Goal: Navigation & Orientation: Find specific page/section

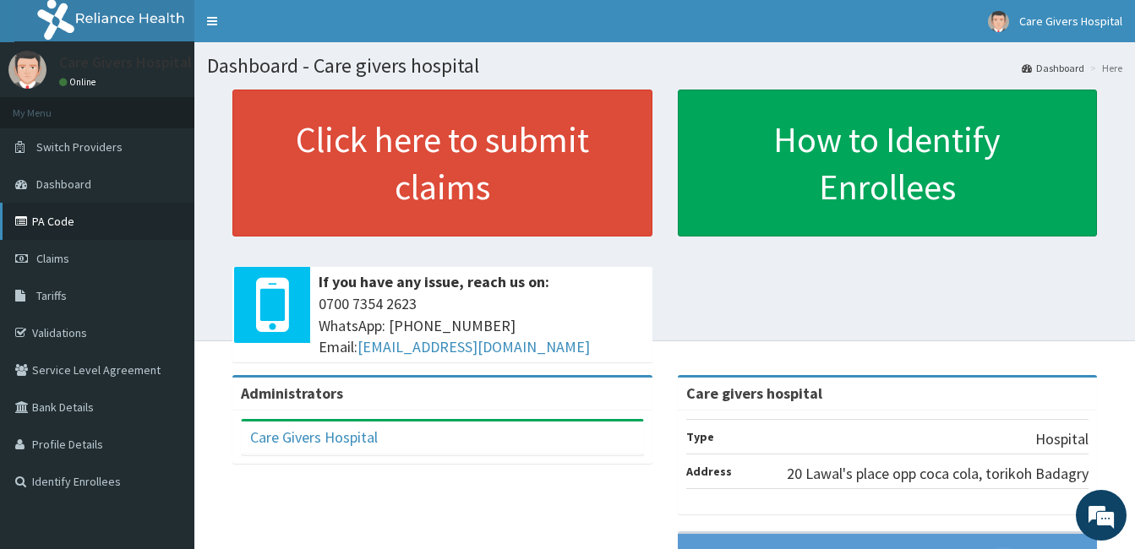
click at [86, 218] on link "PA Code" at bounding box center [97, 221] width 194 height 37
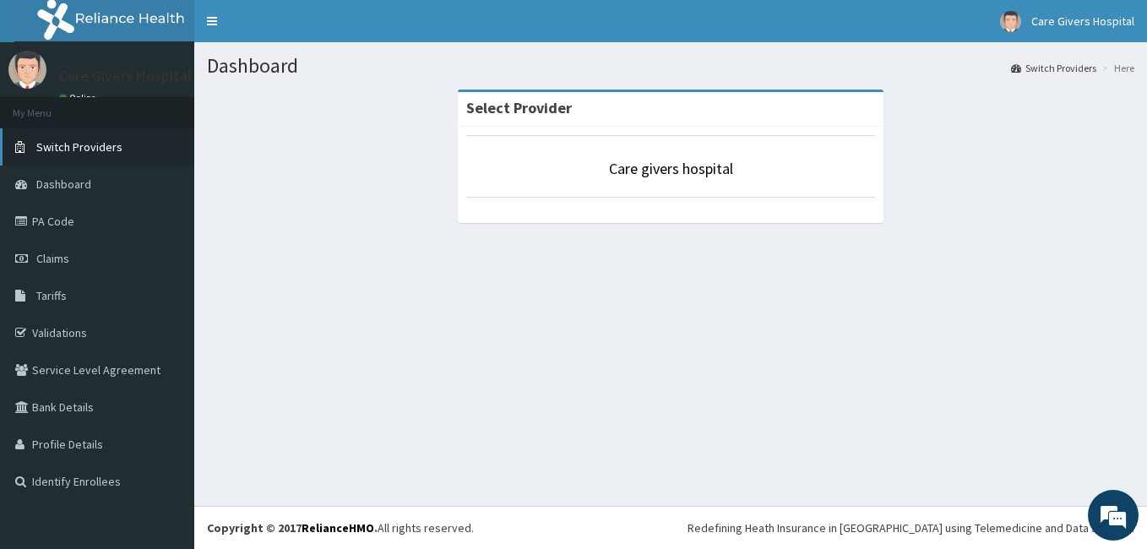
click at [85, 141] on span "Switch Providers" at bounding box center [79, 146] width 86 height 15
click at [210, 17] on link "Toggle navigation" at bounding box center [211, 21] width 35 height 42
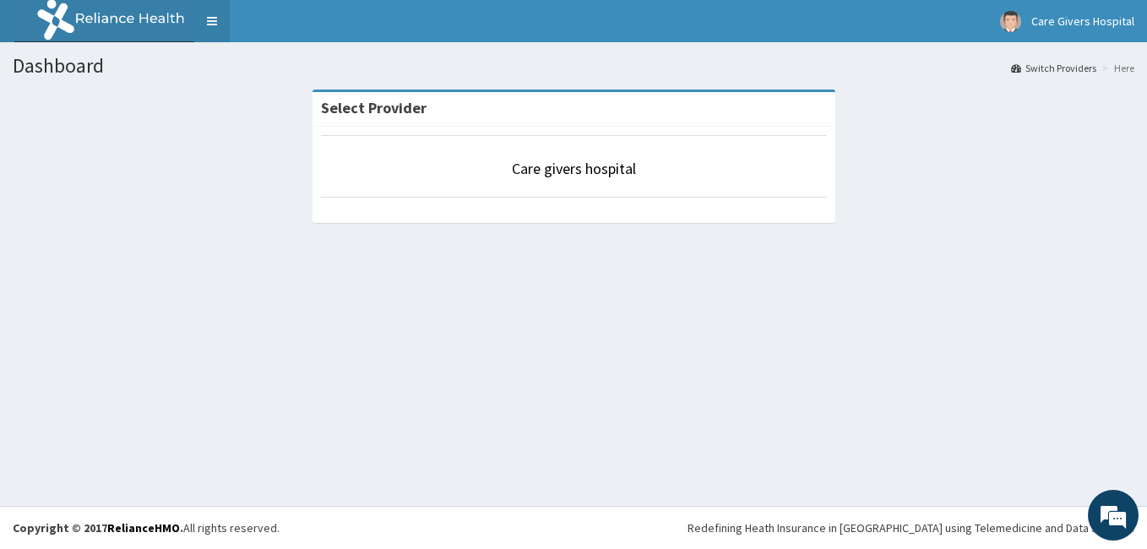
click at [210, 17] on link "Toggle navigation" at bounding box center [211, 21] width 35 height 42
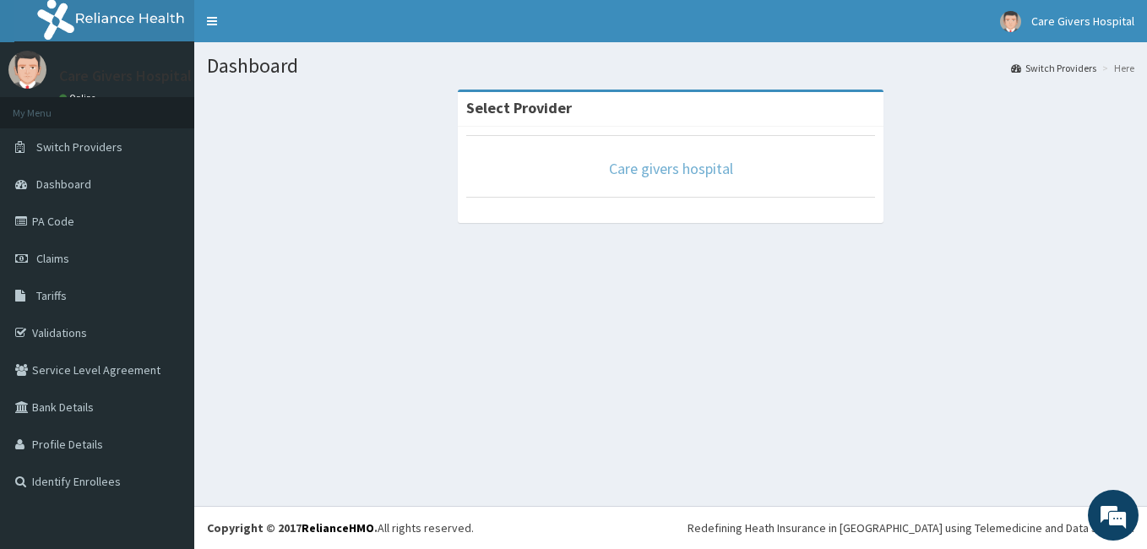
click at [666, 166] on link "Care givers hospital" at bounding box center [671, 168] width 124 height 19
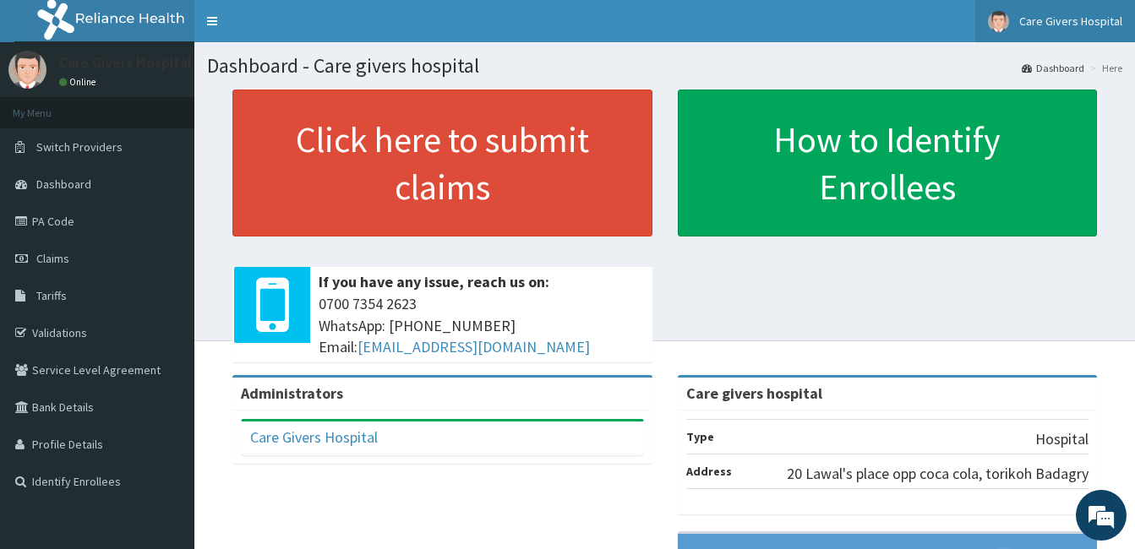
click at [1048, 20] on span "Care Givers Hospital" at bounding box center [1070, 21] width 103 height 15
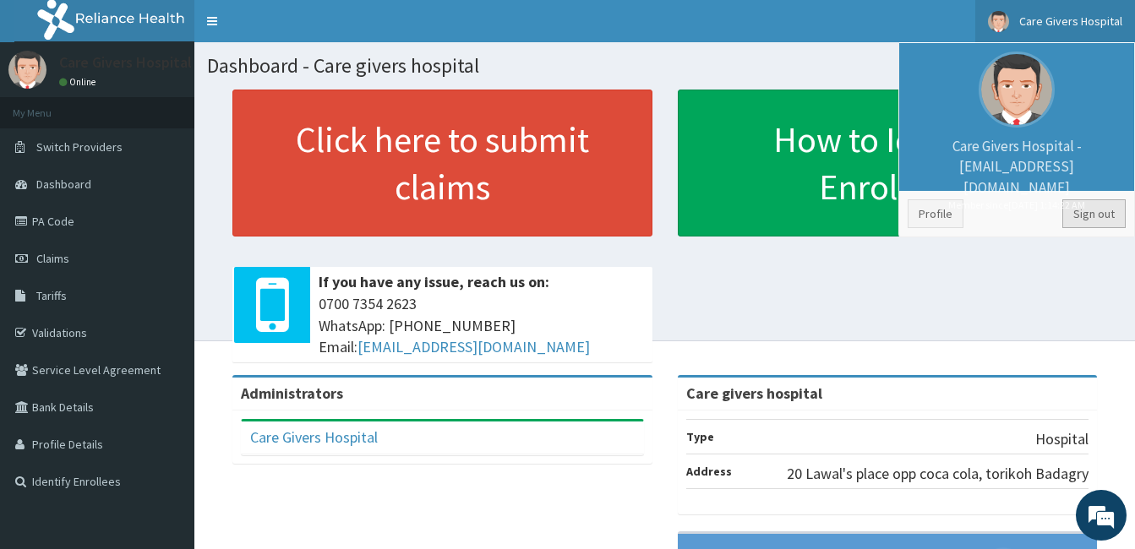
click at [1082, 213] on link "Sign out" at bounding box center [1093, 213] width 63 height 29
